Goal: Information Seeking & Learning: Learn about a topic

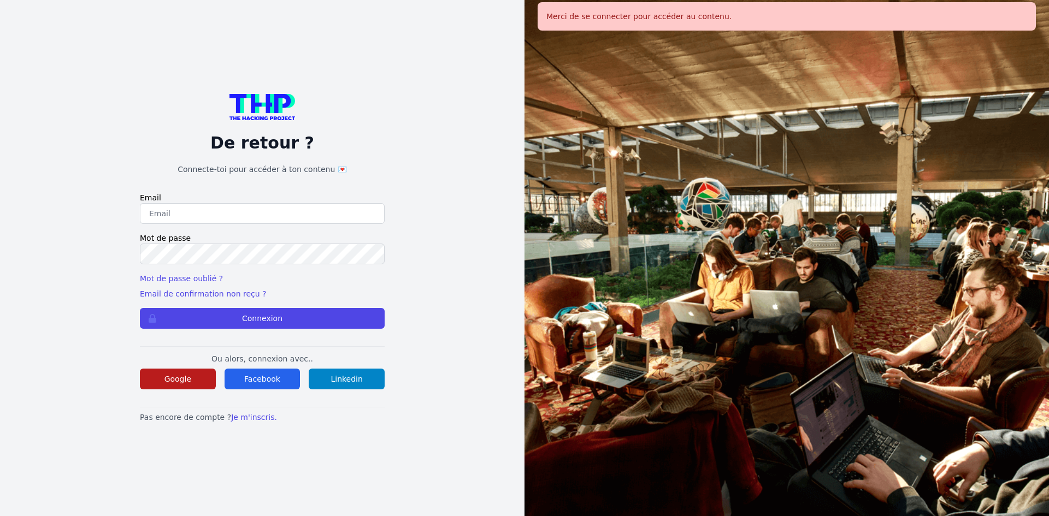
click at [208, 375] on button "Google" at bounding box center [178, 379] width 76 height 21
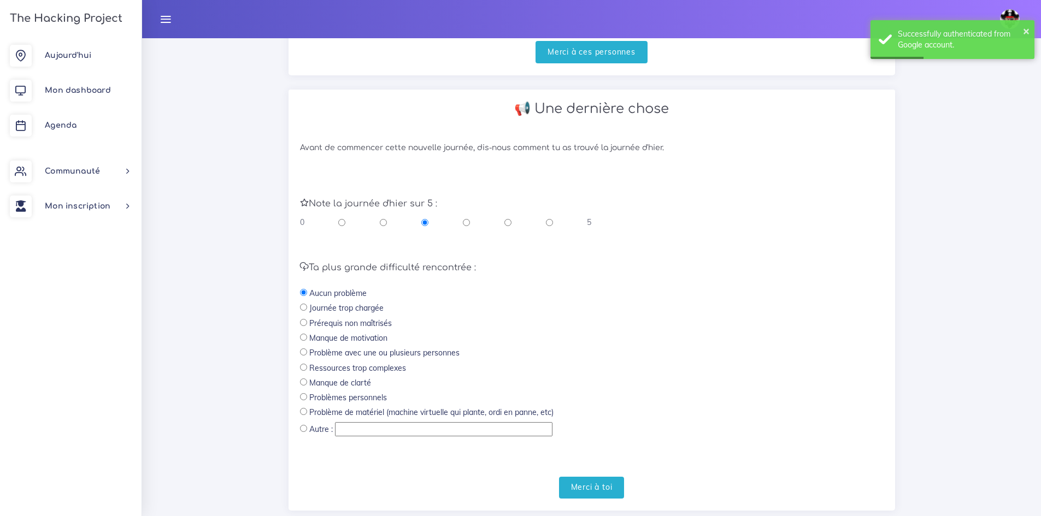
scroll to position [347, 0]
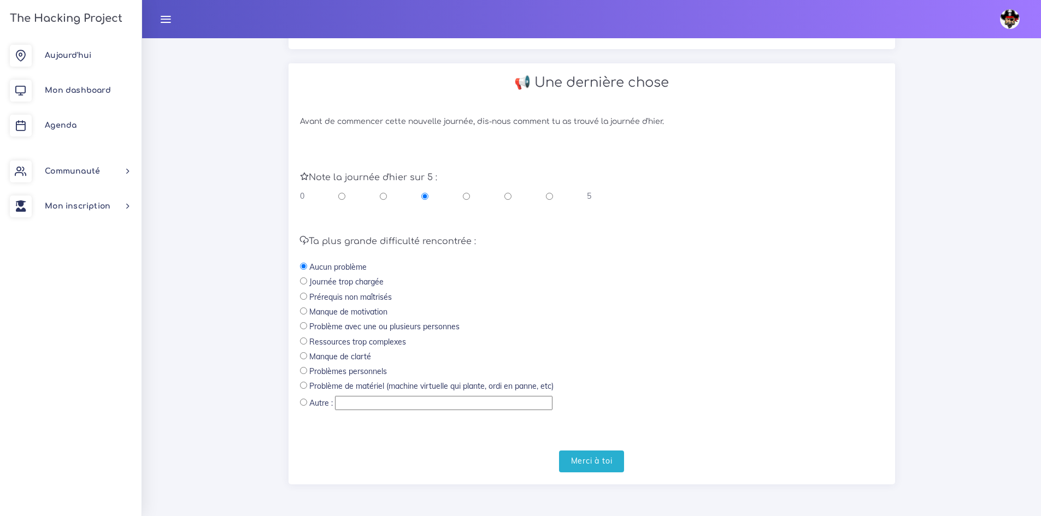
click at [500, 196] on div "0 5" at bounding box center [446, 196] width 292 height 11
click at [508, 196] on input "radio" at bounding box center [507, 196] width 7 height 11
radio input "true"
click at [548, 192] on input "radio" at bounding box center [549, 196] width 7 height 11
radio input "true"
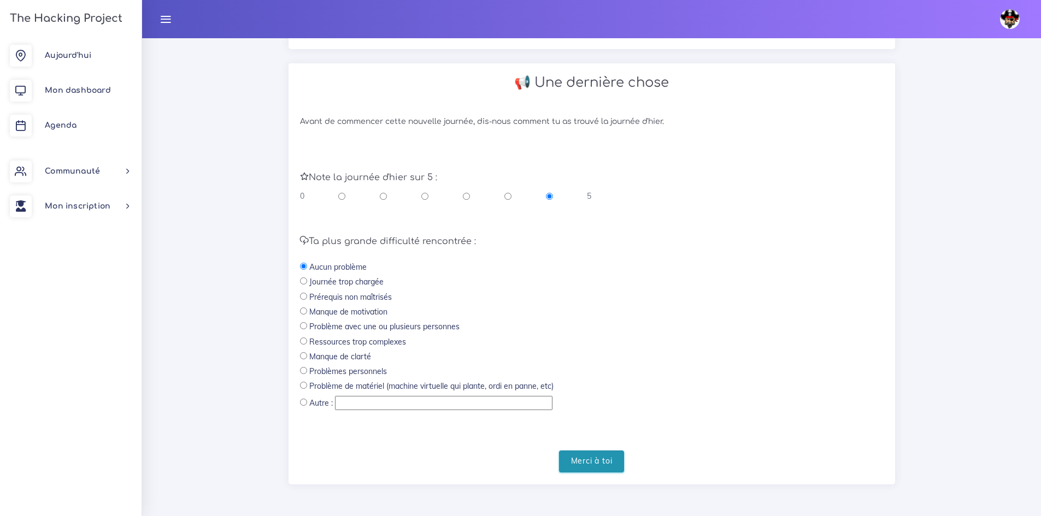
click at [566, 468] on input "Merci à toi" at bounding box center [592, 462] width 66 height 22
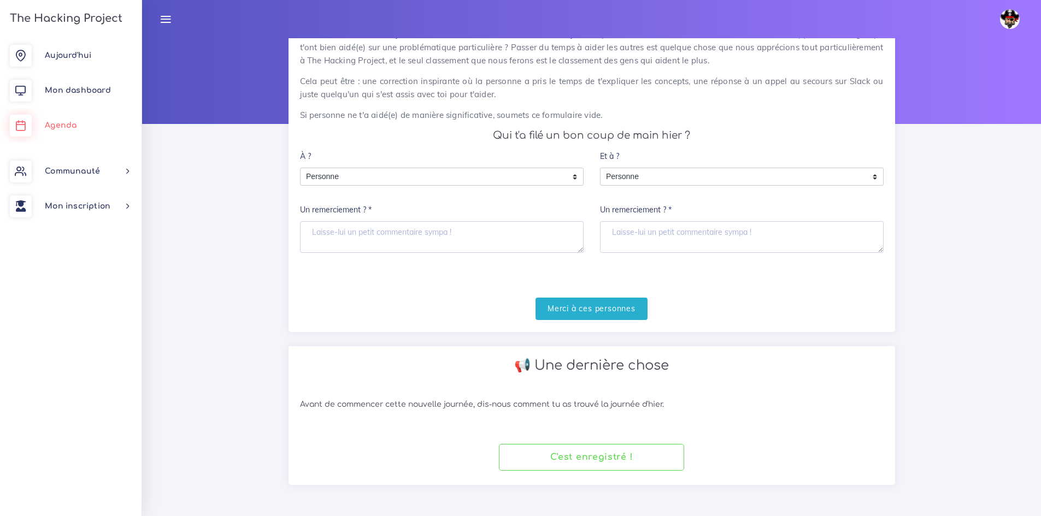
click at [105, 127] on link "Agenda" at bounding box center [71, 125] width 142 height 35
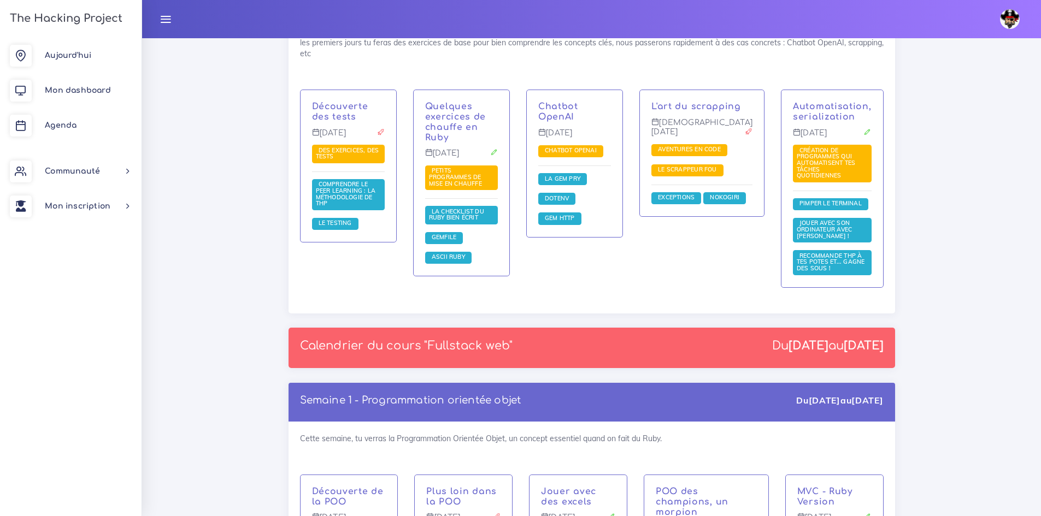
scroll to position [1257, 0]
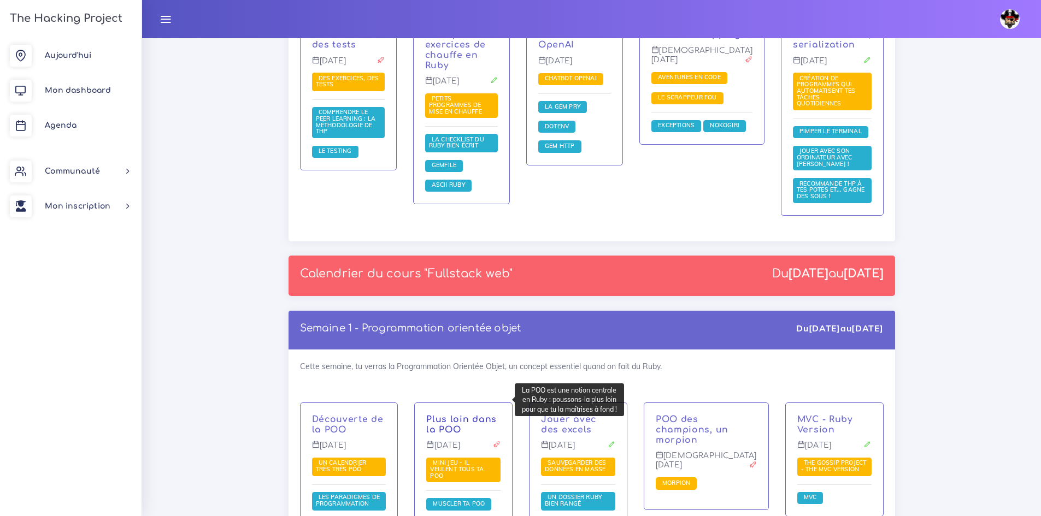
click at [447, 415] on link "Plus loin dans la POO" at bounding box center [461, 425] width 70 height 20
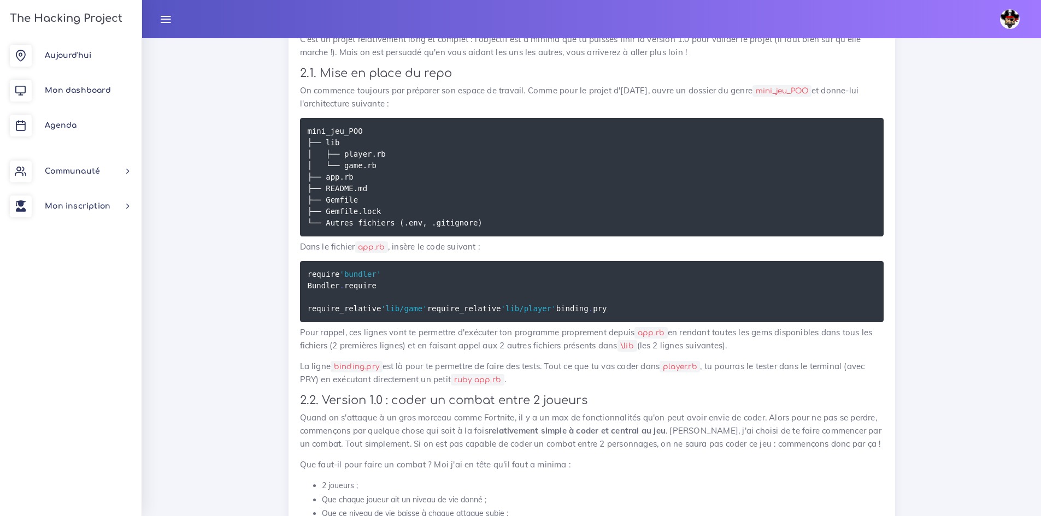
scroll to position [765, 0]
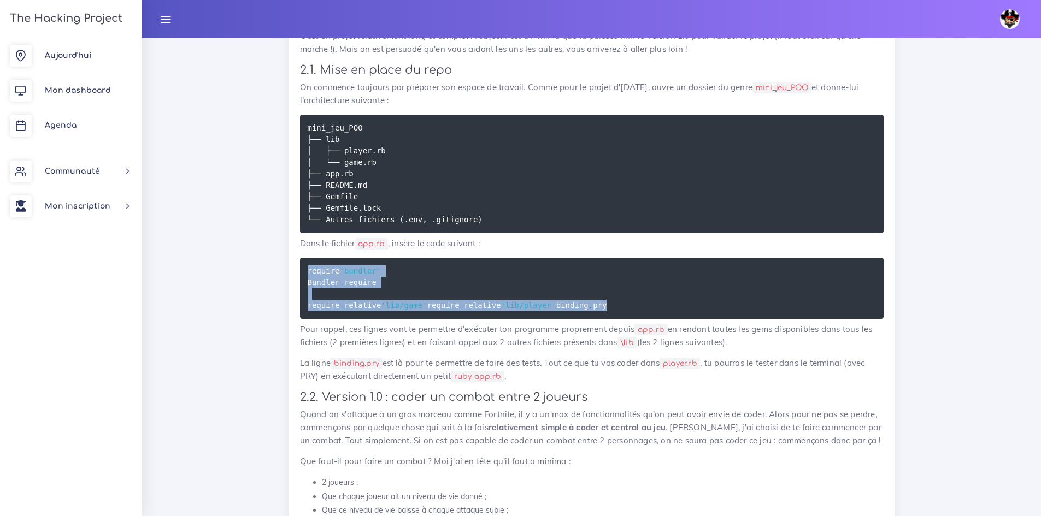
drag, startPoint x: 361, startPoint y: 340, endPoint x: 297, endPoint y: 273, distance: 92.8
copy code "require 'bundler' Bundler . require require_relative 'lib/game' require_relativ…"
click at [597, 301] on pre "require 'bundler' Bundler . require require_relative 'lib/game' require_relativ…" at bounding box center [592, 288] width 584 height 61
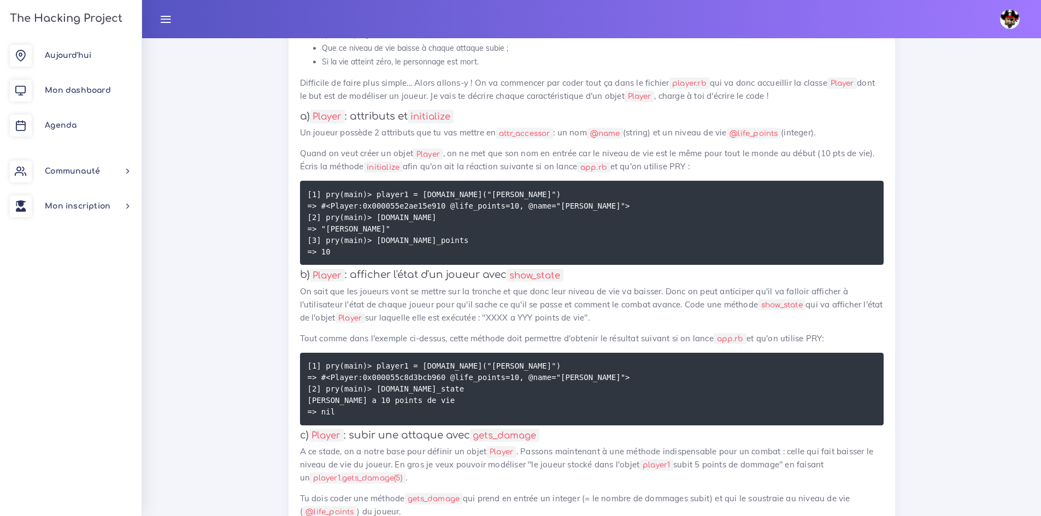
scroll to position [1257, 0]
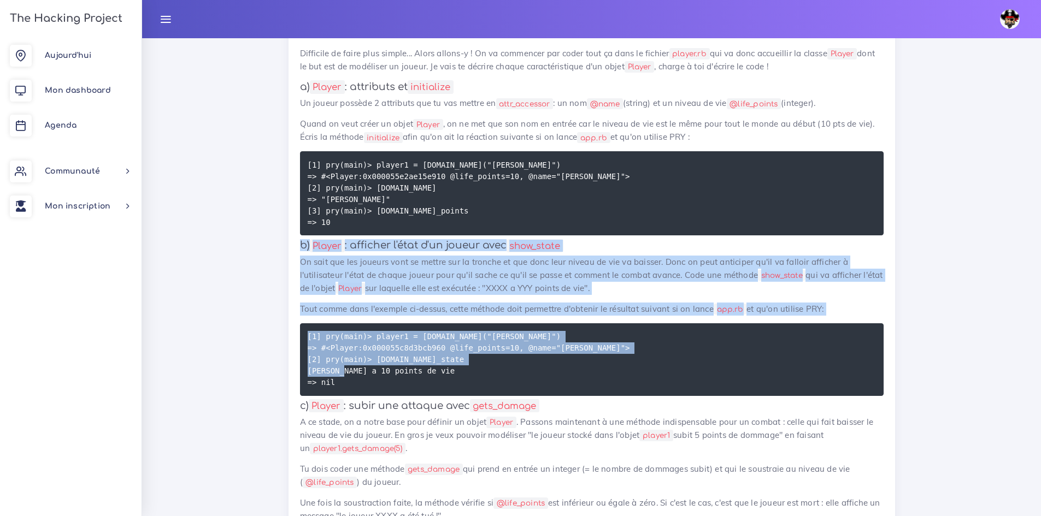
drag, startPoint x: 298, startPoint y: 280, endPoint x: 402, endPoint y: 425, distance: 178.2
copy div "b) Player : afficher l'état d'un joueur avec show_state On sait que les joueurs…"
click at [576, 396] on pre "[1] pry(main)> player1 = Player.new("José") => #<Player:0x000055c8d3bcb960 @lif…" at bounding box center [592, 359] width 584 height 73
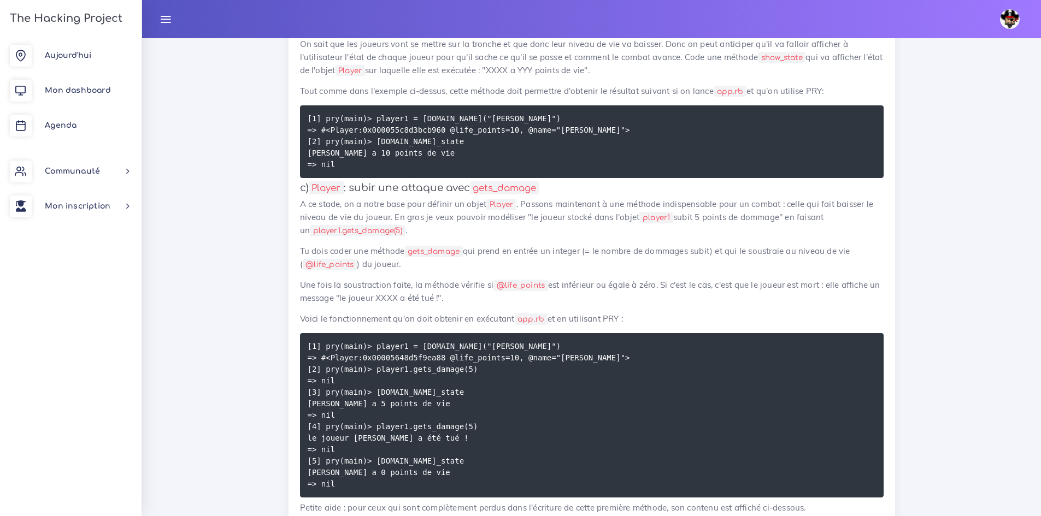
scroll to position [1475, 0]
click at [391, 236] on code "player1.gets_damage(5)" at bounding box center [358, 230] width 96 height 11
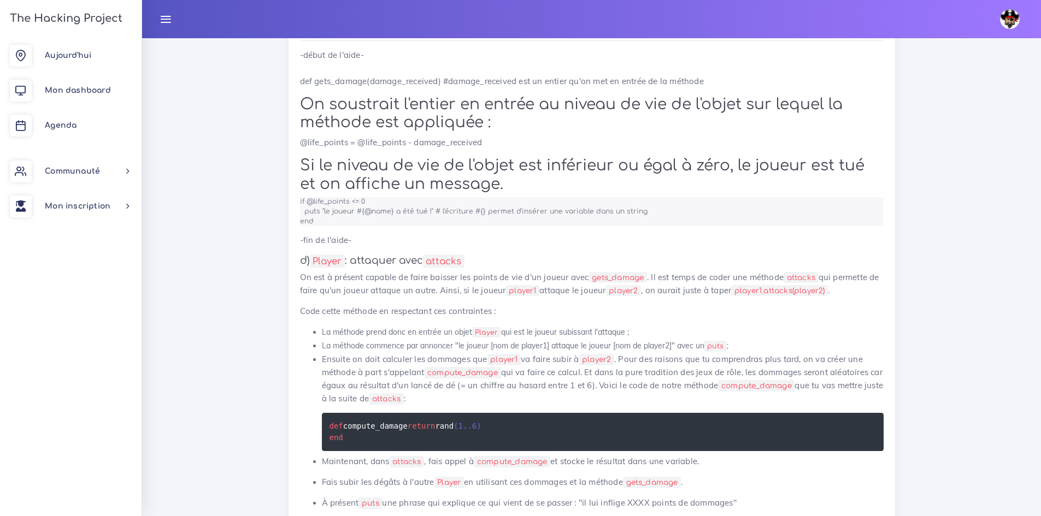
scroll to position [2076, 0]
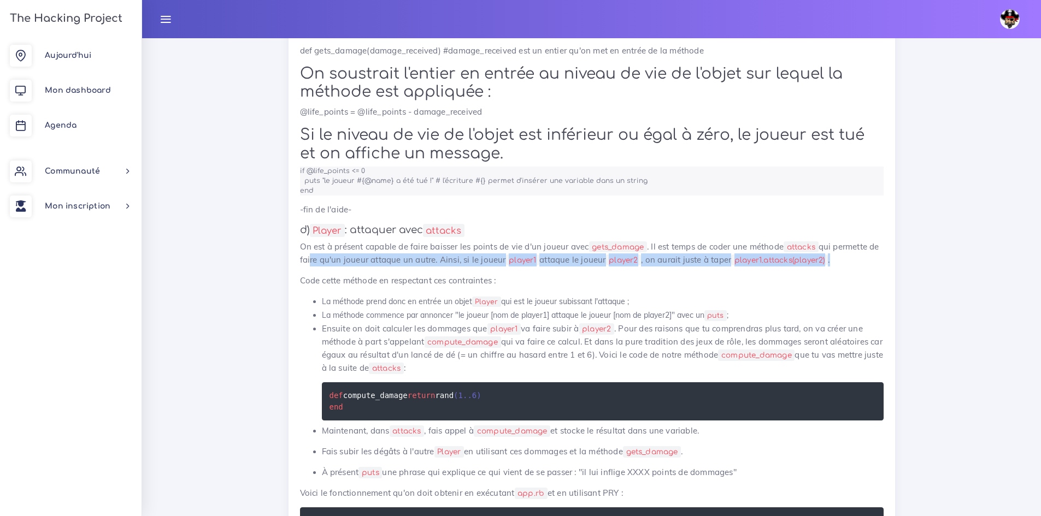
drag, startPoint x: 317, startPoint y: 299, endPoint x: 852, endPoint y: 298, distance: 534.9
click at [852, 267] on p "On est à présent capable de faire baisser les points de vie d'un joueur avec ge…" at bounding box center [592, 253] width 584 height 26
click at [858, 267] on p "On est à présent capable de faire baisser les points de vie d'un joueur avec ge…" at bounding box center [592, 253] width 584 height 26
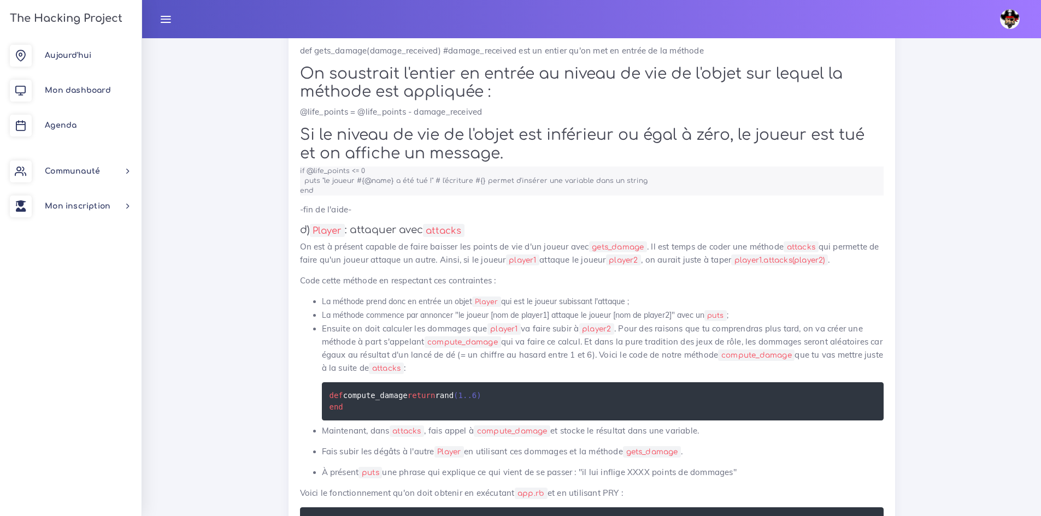
click at [778, 267] on p "On est à présent capable de faire baisser les points de vie d'un joueur avec ge…" at bounding box center [592, 253] width 584 height 26
click at [777, 266] on code "player1.attacks(player2)" at bounding box center [779, 260] width 97 height 11
click at [780, 266] on code "player1.attacks(player2)" at bounding box center [779, 260] width 97 height 11
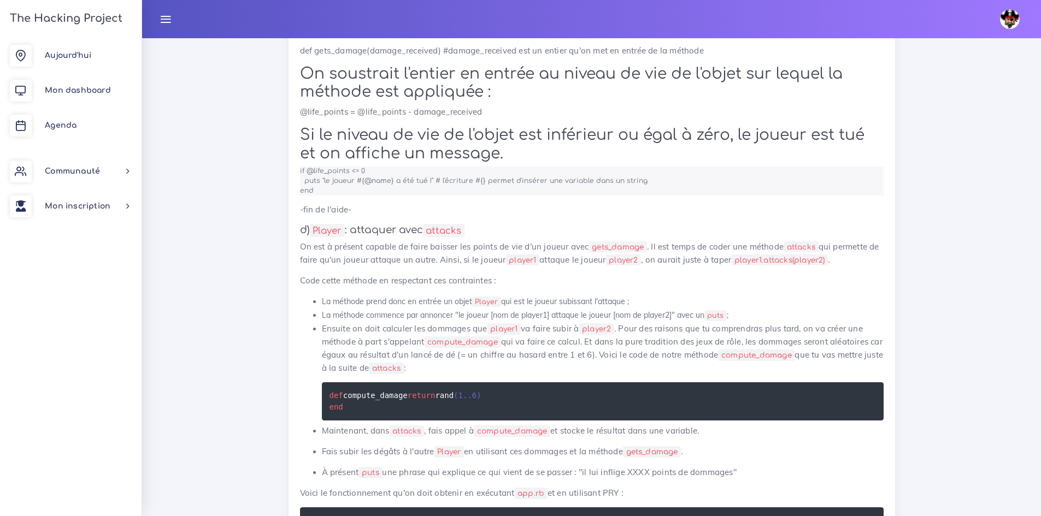
click at [799, 266] on code "player1.attacks(player2)" at bounding box center [779, 260] width 97 height 11
click at [828, 266] on code "player1.attacks(player2)" at bounding box center [779, 260] width 97 height 11
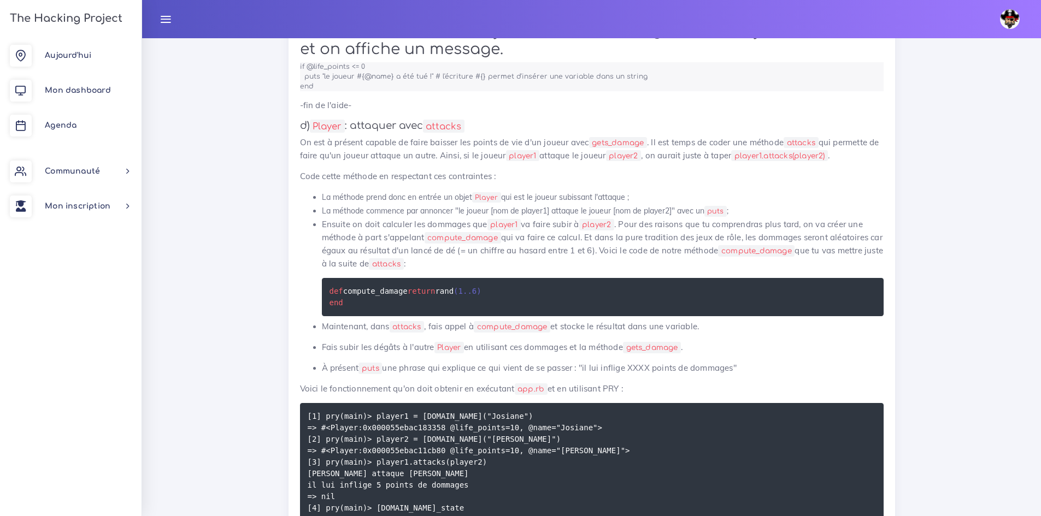
scroll to position [2185, 0]
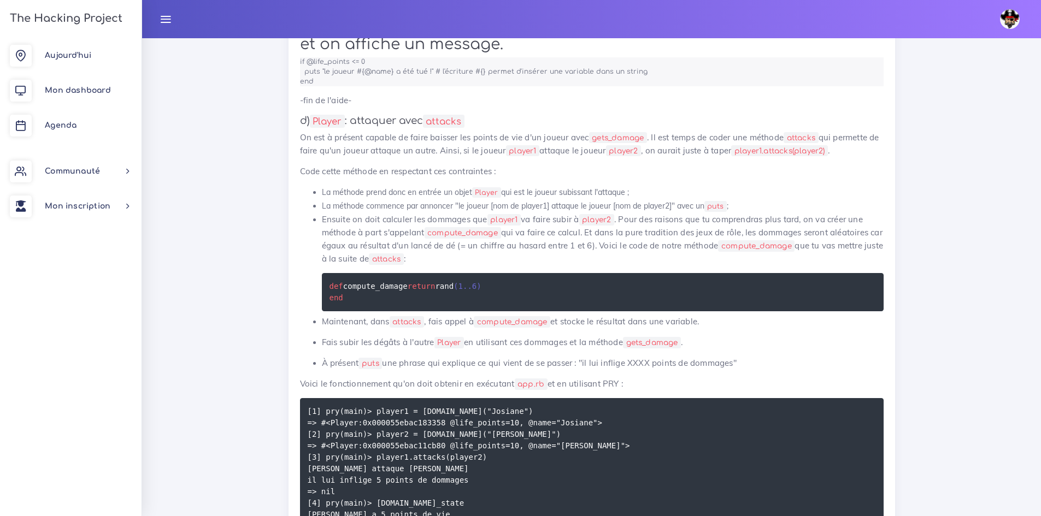
click at [534, 213] on li "La méthode commence par annoncer "le joueur [nom de player1] attaque le joueur …" at bounding box center [603, 206] width 562 height 14
click at [537, 199] on li "La méthode prend donc en entrée un objet Player qui est le joueur subissant l'a…" at bounding box center [603, 193] width 562 height 14
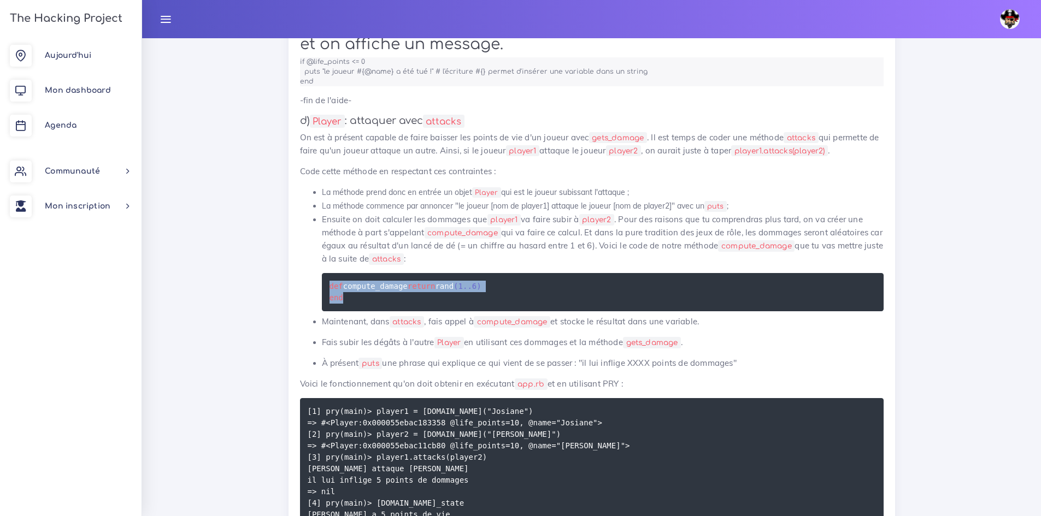
drag, startPoint x: 374, startPoint y: 345, endPoint x: 302, endPoint y: 319, distance: 76.7
click at [302, 319] on ul "La méthode prend donc en entrée un objet Player qui est le joueur subissant l'a…" at bounding box center [592, 278] width 584 height 184
copy code "def compute_damage return rand ( 1 . . 6 ) end"
click at [616, 178] on p "Code cette méthode en respectant ces contraintes :" at bounding box center [592, 171] width 584 height 13
drag, startPoint x: 443, startPoint y: 292, endPoint x: 245, endPoint y: 144, distance: 247.1
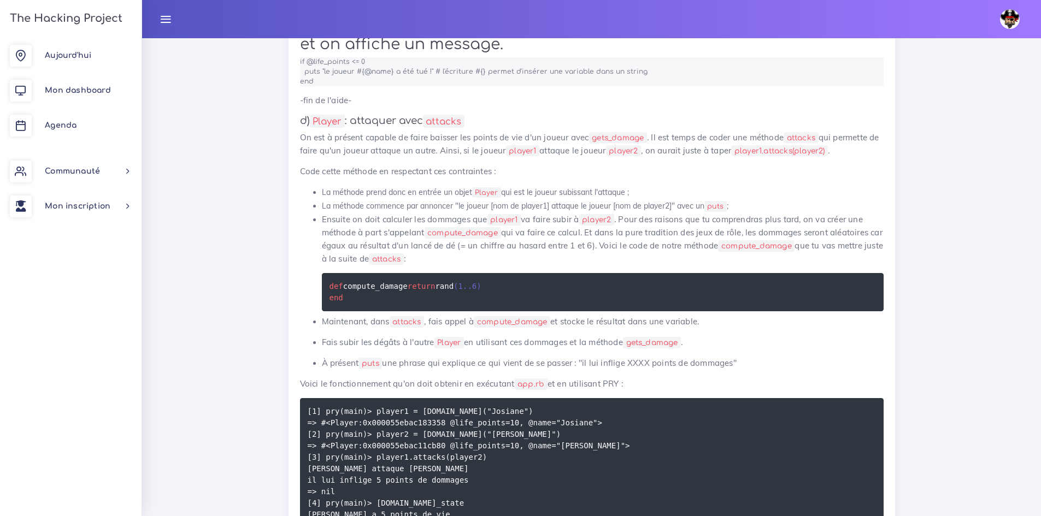
copy div "d) Player : attaquer avec attacks On est à présent capable de faire baisser les…"
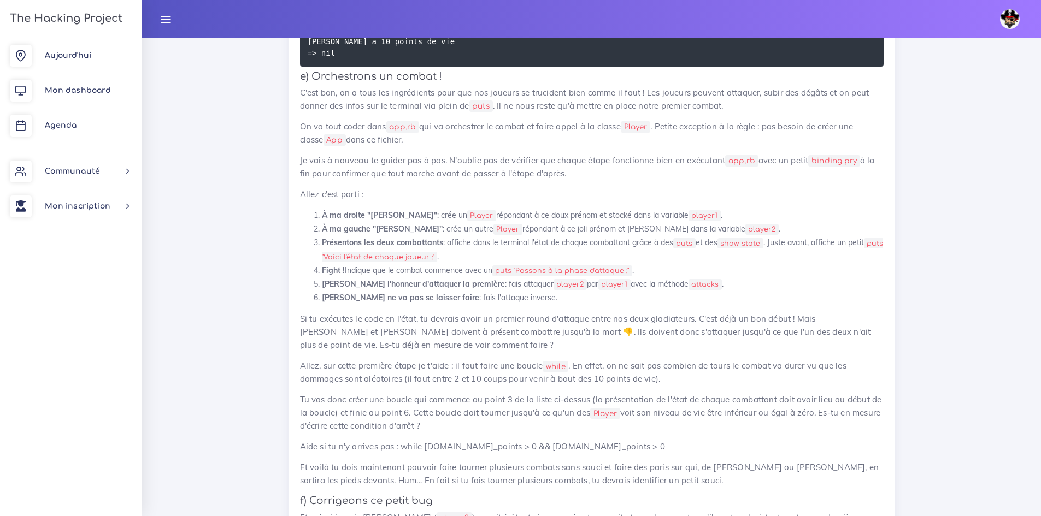
scroll to position [2732, 0]
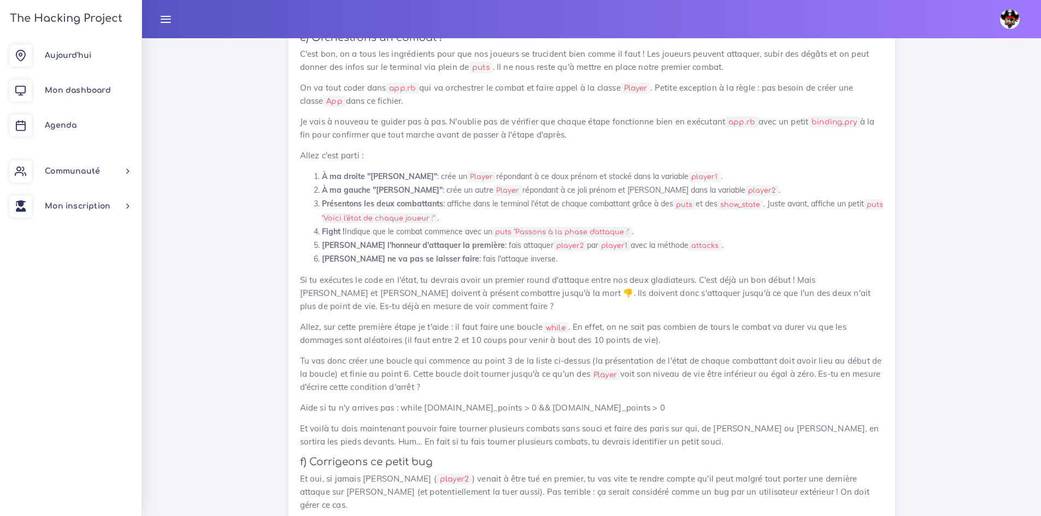
drag, startPoint x: 445, startPoint y: 260, endPoint x: 816, endPoint y: 260, distance: 371.0
click at [816, 225] on li "Présentons les deux combattants : affiche dans le terminal l'état de chaque com…" at bounding box center [603, 210] width 562 height 27
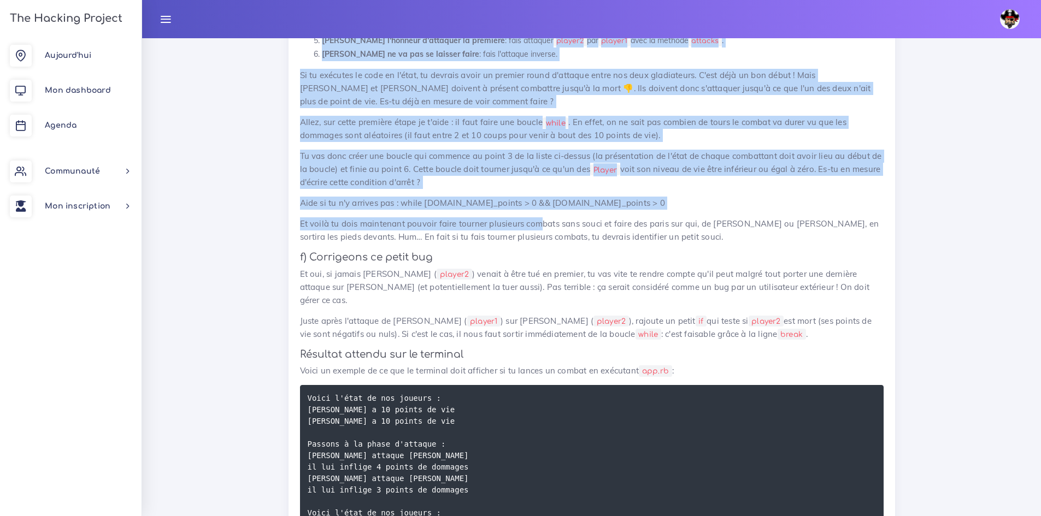
scroll to position [3005, 0]
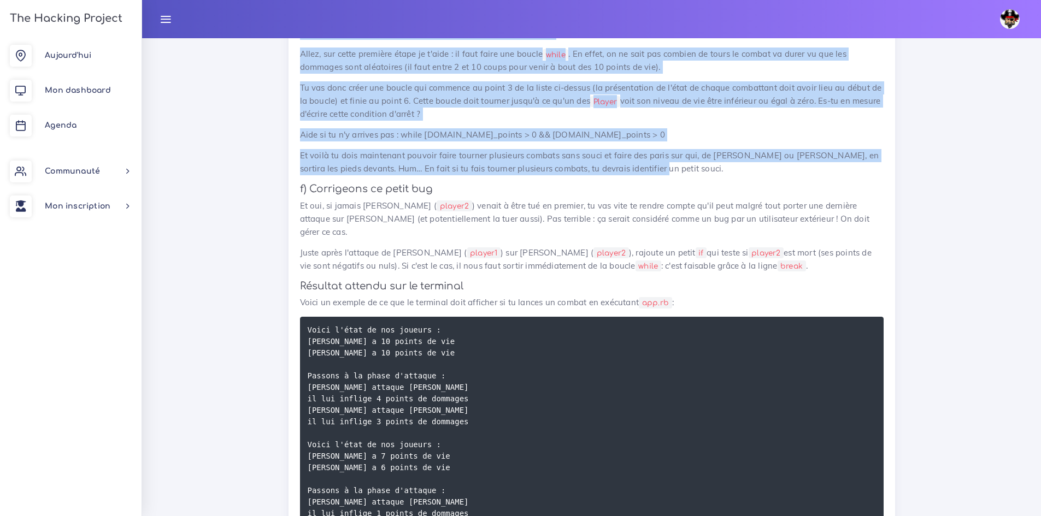
drag, startPoint x: 301, startPoint y: 82, endPoint x: 674, endPoint y: 217, distance: 396.3
copy div "e) Orchestrons un combat ! C'est bon, on a tous les ingrédients pour que nos jo…"
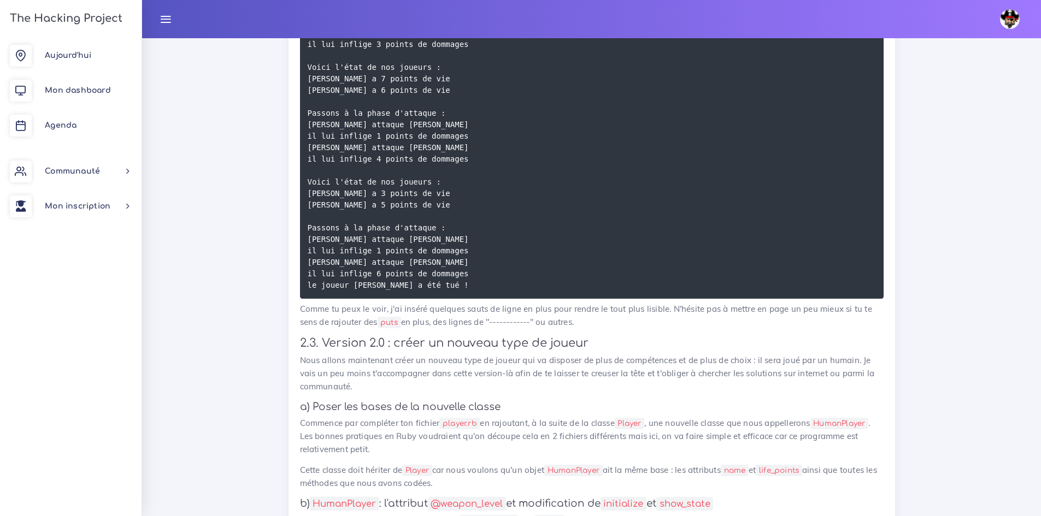
scroll to position [3387, 0]
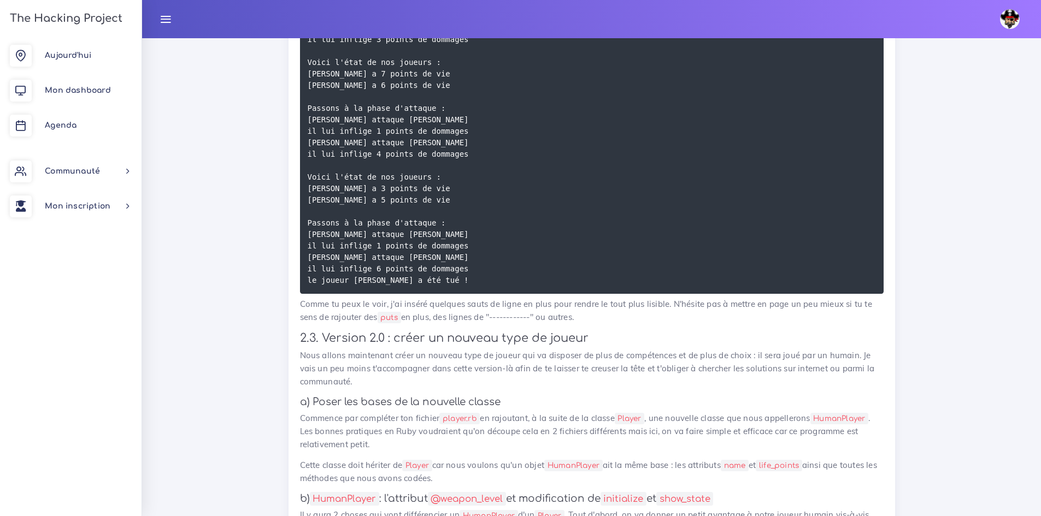
click at [558, 388] on p "Nous allons maintenant créer un nouveau type de joueur qui va disposer de plus …" at bounding box center [592, 368] width 584 height 39
click at [614, 388] on p "Nous allons maintenant créer un nouveau type de joueur qui va disposer de plus …" at bounding box center [592, 368] width 584 height 39
click at [745, 387] on p "Nous allons maintenant créer un nouveau type de joueur qui va disposer de plus …" at bounding box center [592, 368] width 584 height 39
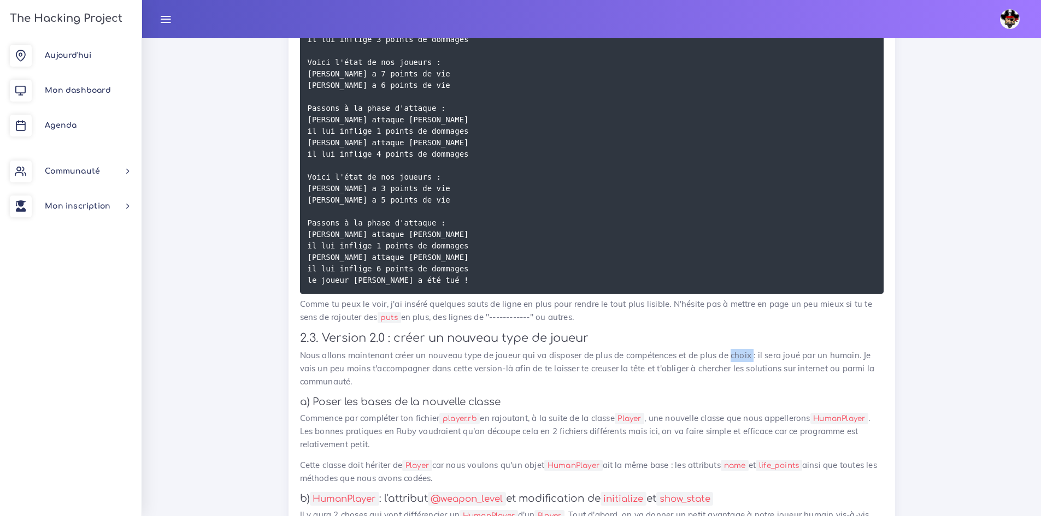
click at [745, 387] on p "Nous allons maintenant créer un nouveau type de joueur qui va disposer de plus …" at bounding box center [592, 368] width 584 height 39
click at [864, 345] on h3 "2.3. Version 2.0 : créer un nouveau type de joueur" at bounding box center [592, 339] width 584 height 14
click at [841, 384] on p "Nous allons maintenant créer un nouveau type de joueur qui va disposer de plus …" at bounding box center [592, 368] width 584 height 39
click at [869, 380] on div "Mini jeu - il veulent tous ta POO On va coder un petit jeu à la sauce Fornite e…" at bounding box center [592, 206] width 584 height 5925
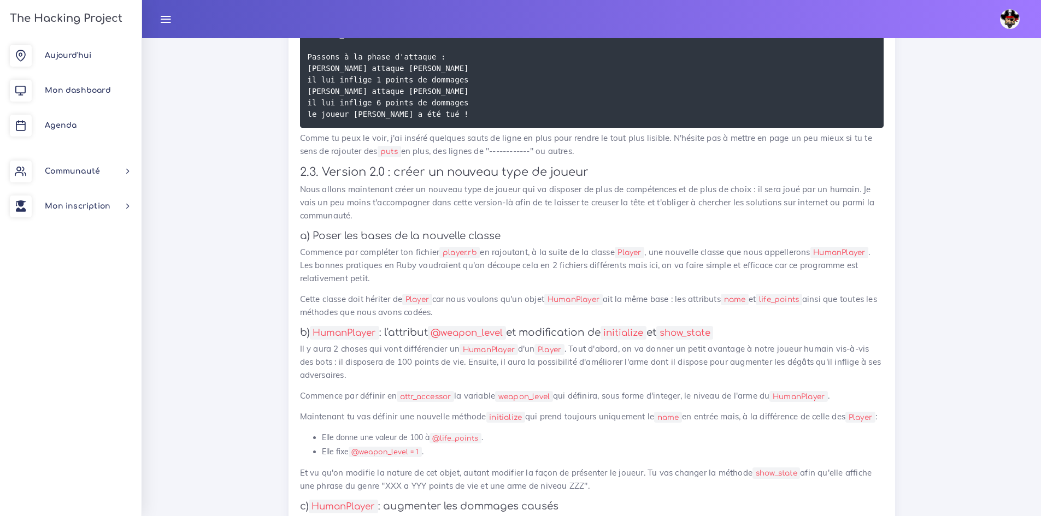
scroll to position [3605, 0]
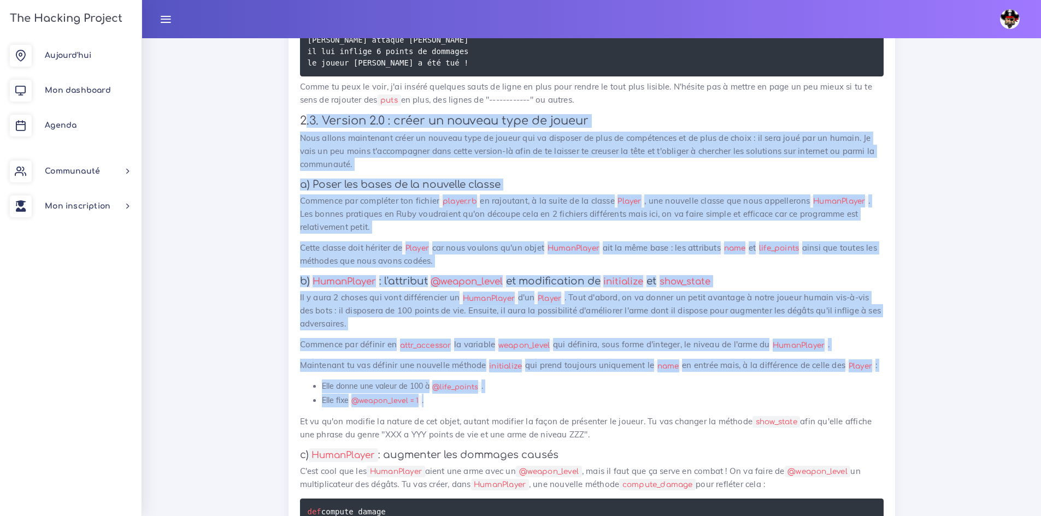
drag, startPoint x: 455, startPoint y: 449, endPoint x: 304, endPoint y: 151, distance: 333.8
copy div ".3. Version 2.0 : créer un nouveau type de joueur Nous allons maintenant créer …"
